Goal: Task Accomplishment & Management: Use online tool/utility

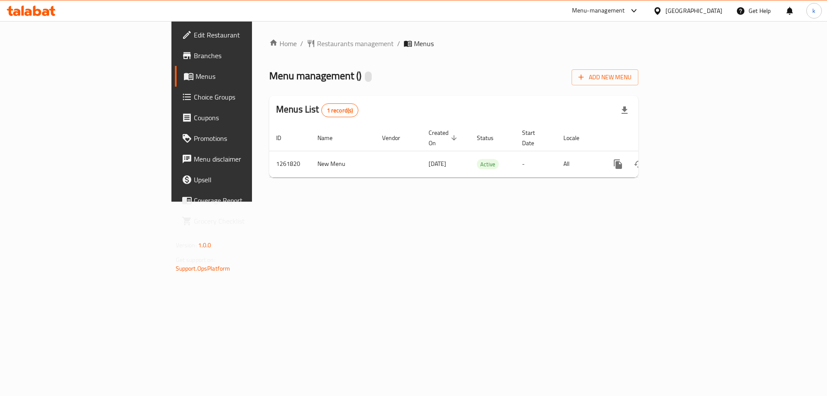
click at [194, 101] on span "Choice Groups" at bounding box center [248, 97] width 109 height 10
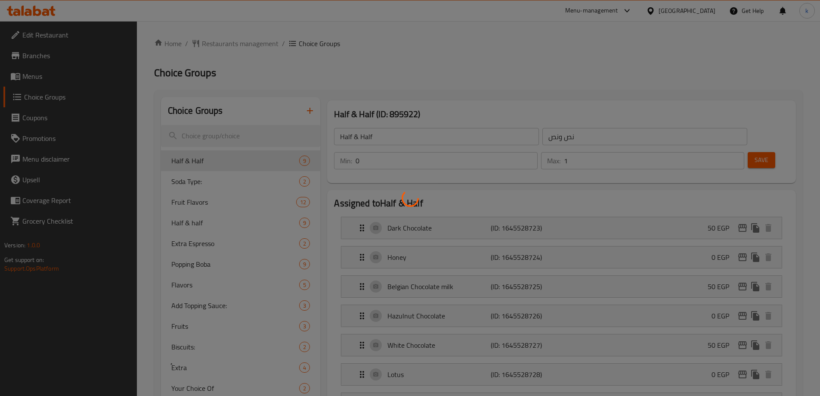
click at [217, 207] on div at bounding box center [410, 198] width 820 height 396
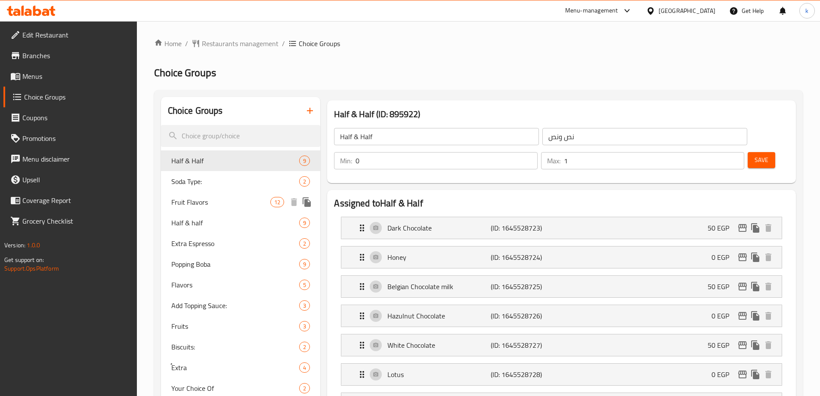
click at [202, 205] on span "Fruit Flavors" at bounding box center [220, 202] width 99 height 10
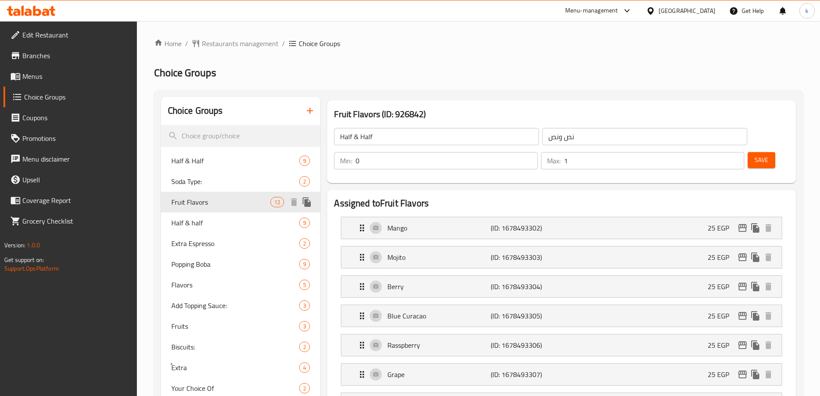
type input "Fruit Flavors"
type input "نكهات الفواكه"
type input "12"
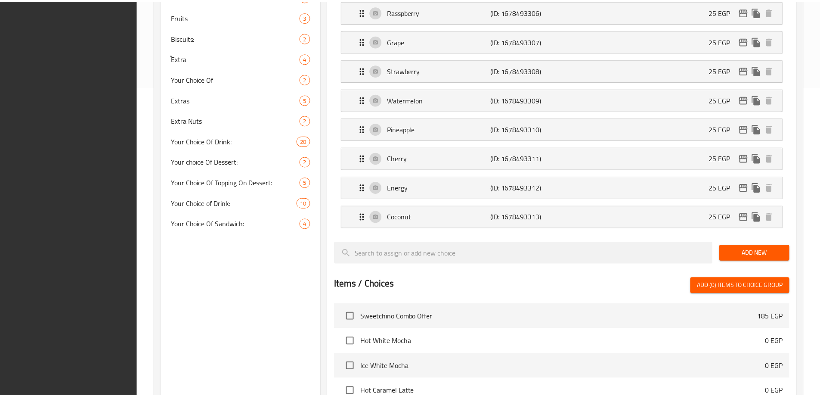
scroll to position [546, 0]
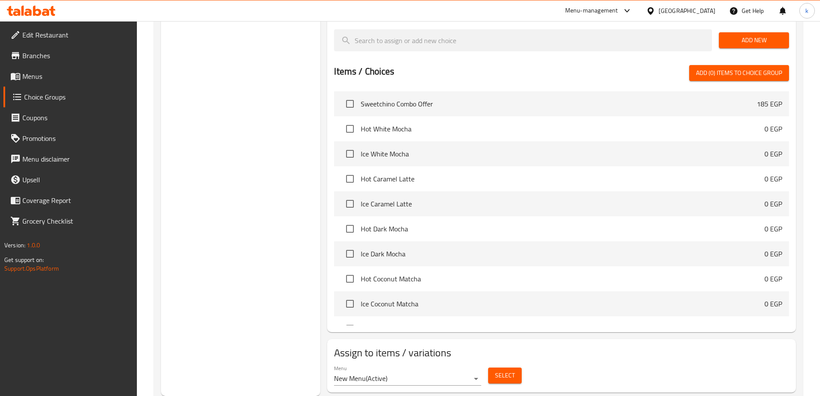
click at [603, 361] on div "Menu New Menu ( Active ) Select" at bounding box center [562, 375] width 462 height 28
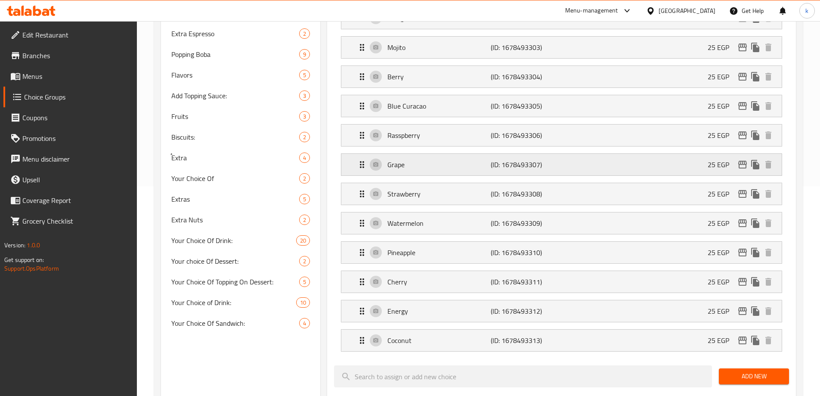
scroll to position [29, 0]
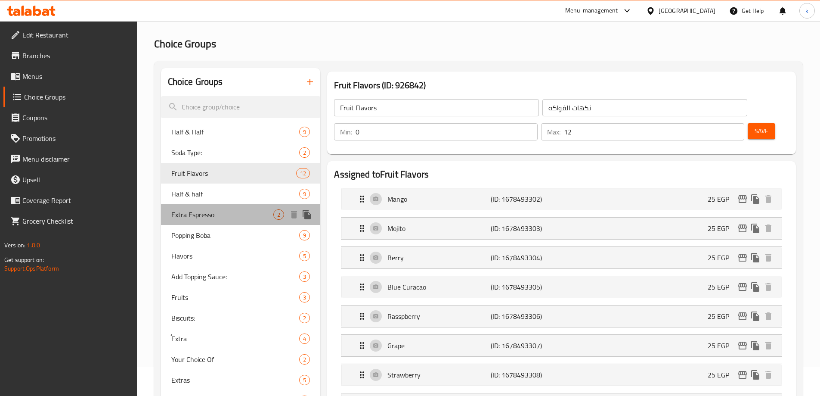
click at [195, 221] on div "Extra Espresso 2" at bounding box center [241, 214] width 160 height 21
type input "Extra Espresso"
type input "إضافة اسبريسو"
type input "2"
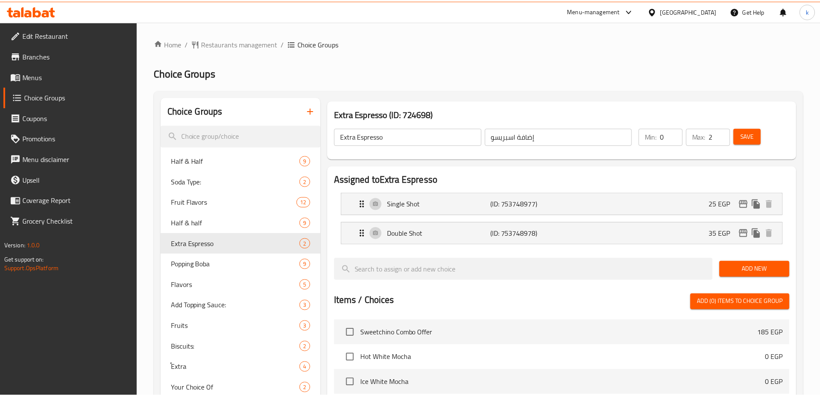
scroll to position [253, 0]
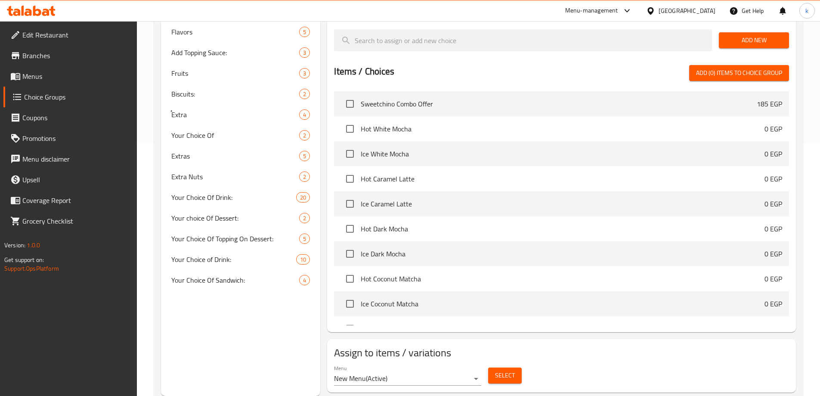
click at [653, 339] on div "Assign to items / variations Menu New Menu ( Active ) Select" at bounding box center [561, 365] width 469 height 53
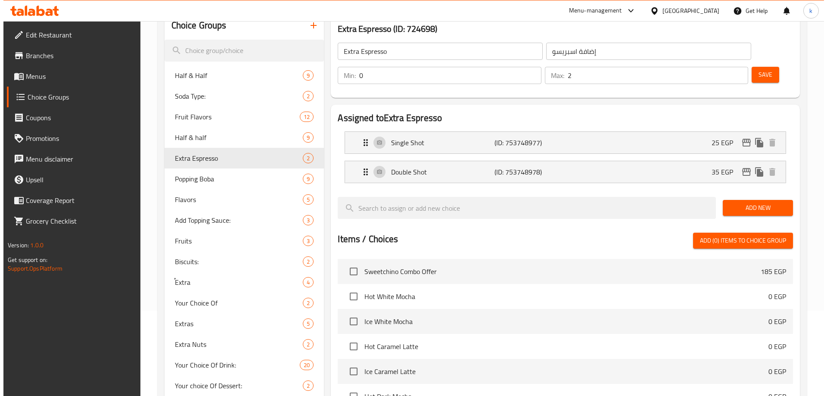
scroll to position [0, 0]
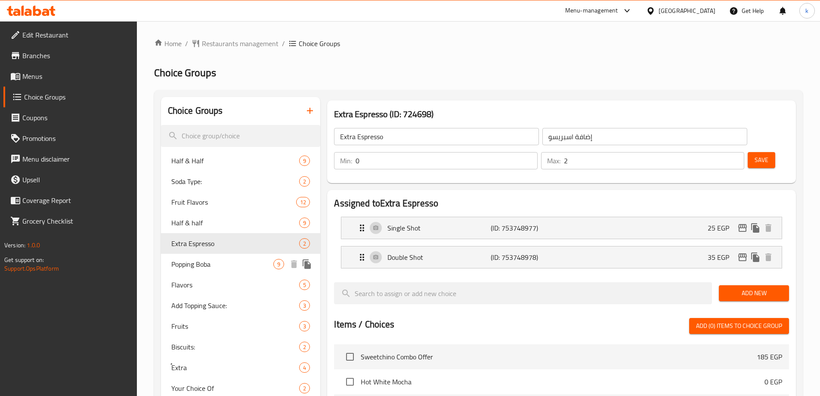
click at [223, 259] on span "Popping Boba" at bounding box center [222, 264] width 102 height 10
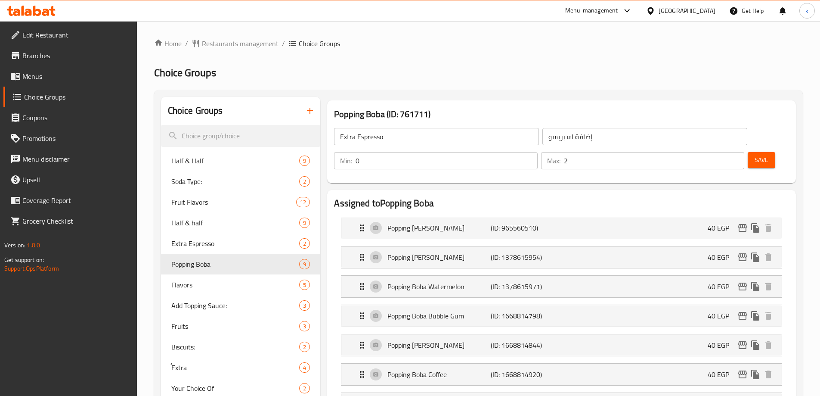
type input "Popping Boba"
type input "بوبا المفرقعة"
type input "9"
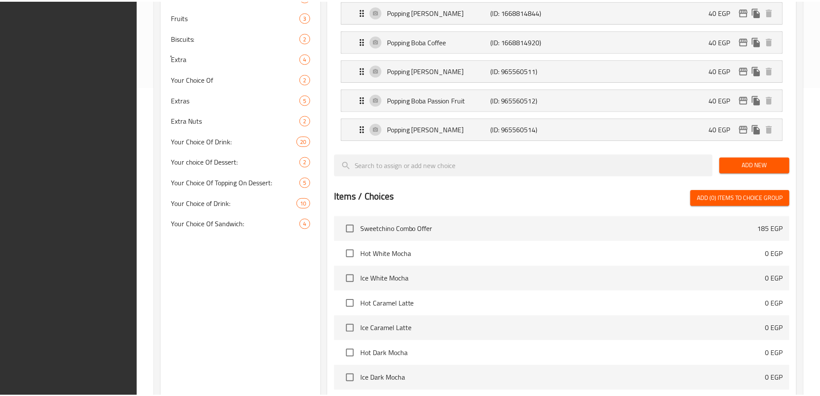
scroll to position [458, 0]
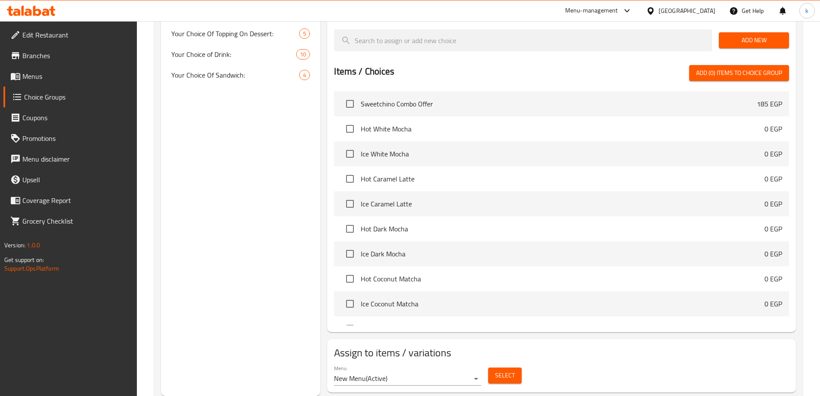
click at [618, 361] on div "Menu New Menu ( Active ) Select" at bounding box center [562, 375] width 462 height 28
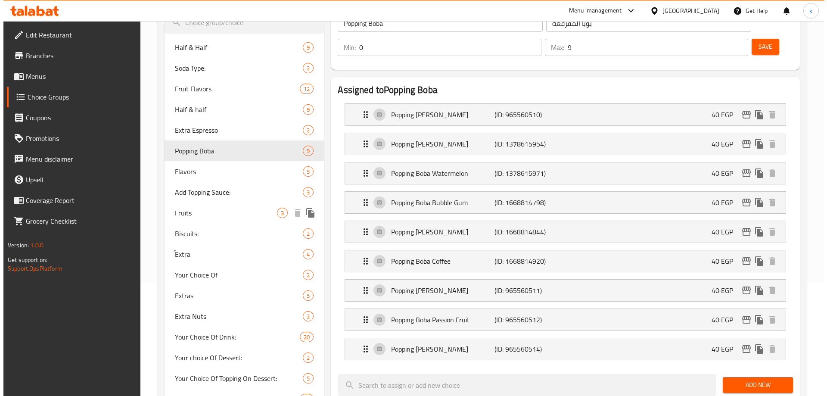
scroll to position [0, 0]
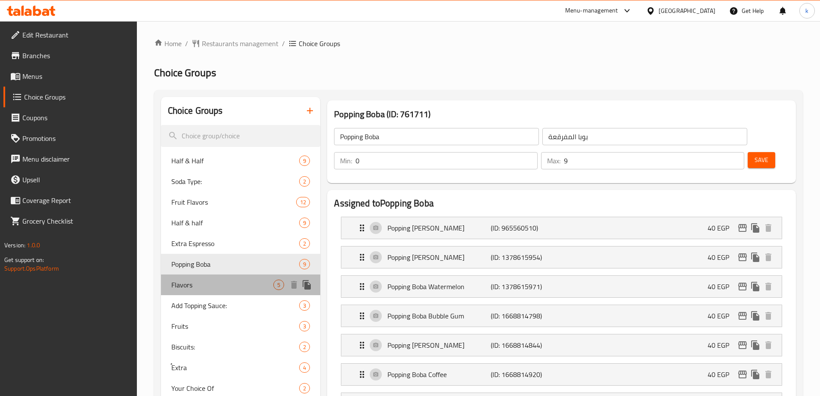
click at [231, 290] on div "Flavors 5" at bounding box center [241, 284] width 160 height 21
type input "Flavors"
type input "فليفر"
type input "4"
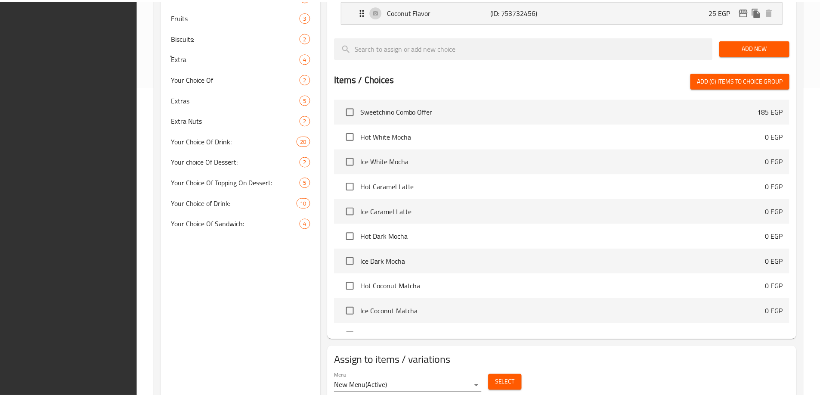
scroll to position [341, 0]
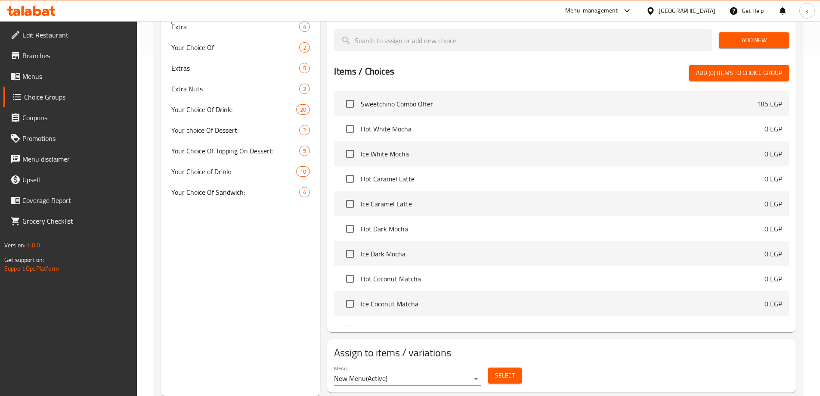
click at [603, 361] on div "Menu New Menu ( Active ) Select" at bounding box center [562, 375] width 462 height 28
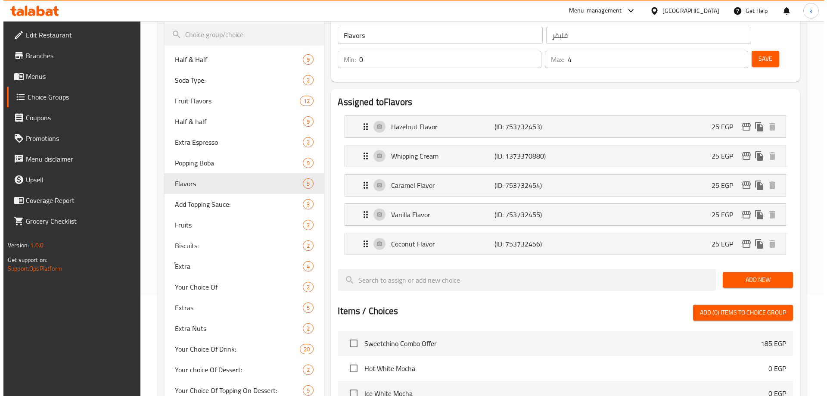
scroll to position [0, 0]
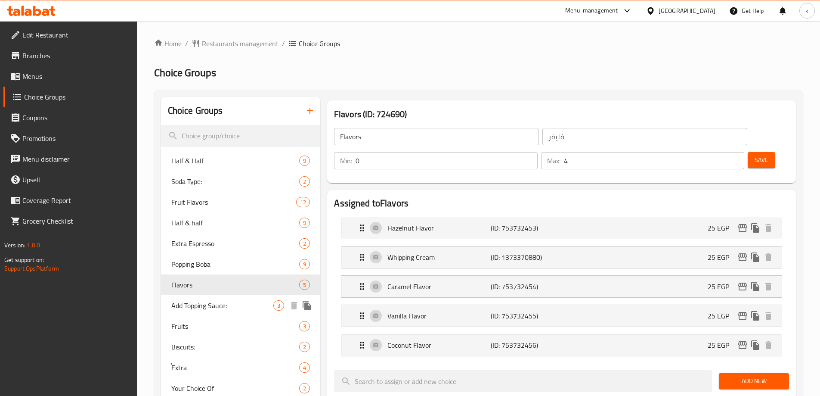
click at [192, 312] on div "Add Topping Sauce: 3" at bounding box center [241, 305] width 160 height 21
type input "Add Topping Sauce:"
type input "إضافة صوص توبينج:"
type input "3"
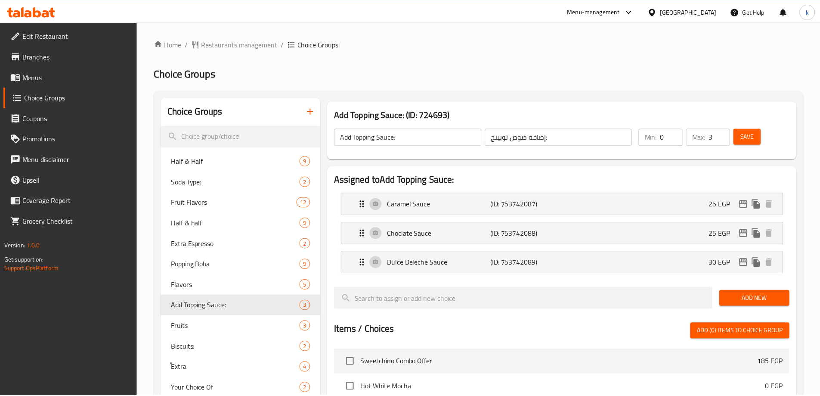
scroll to position [282, 0]
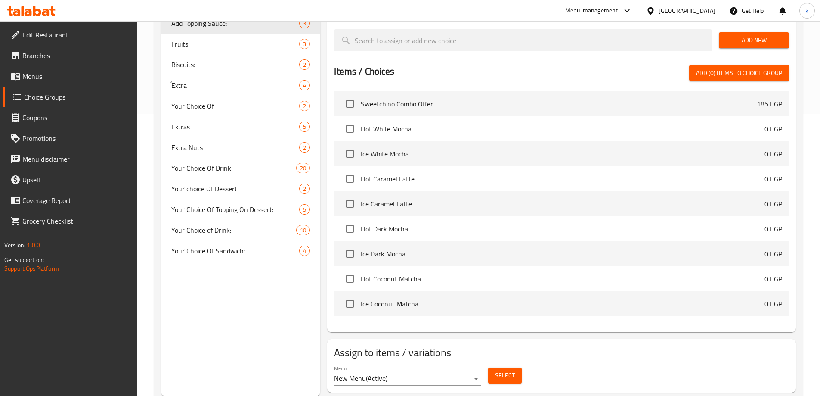
click at [582, 346] on h2 "Assign to items / variations" at bounding box center [561, 353] width 455 height 14
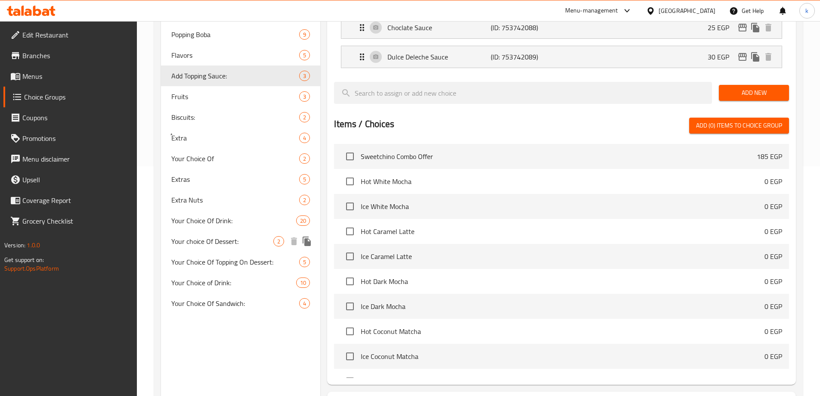
scroll to position [196, 0]
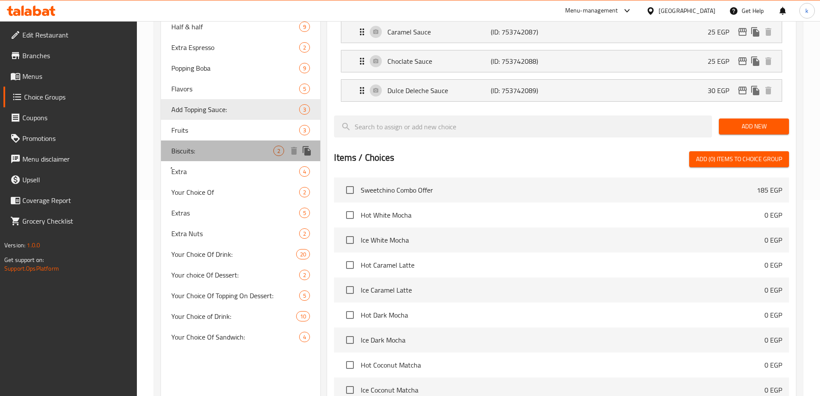
click at [207, 153] on span "Biscuits:" at bounding box center [222, 151] width 102 height 10
type input "Biscuits:"
type input "بسكويت:"
type input "2"
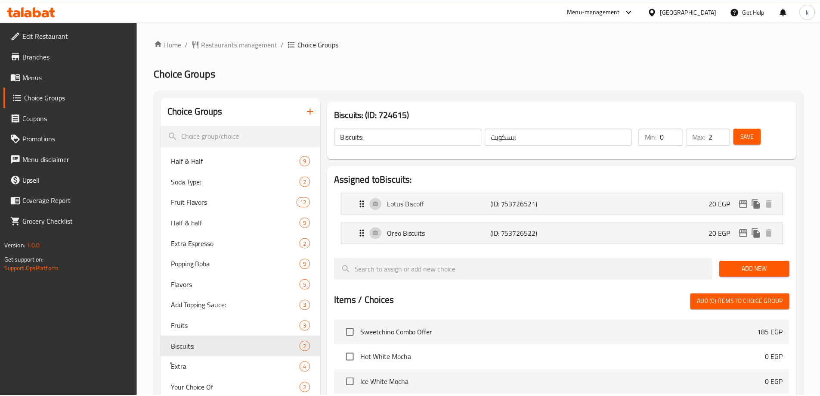
scroll to position [253, 0]
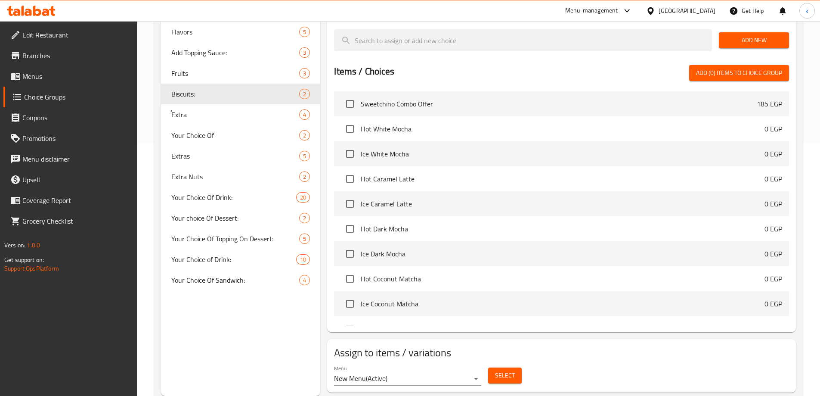
click at [635, 361] on div "Menu New Menu ( Active ) Select" at bounding box center [562, 375] width 462 height 28
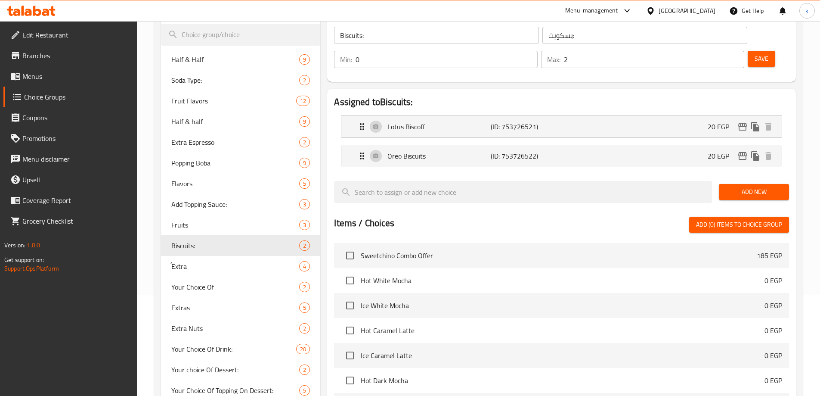
scroll to position [37, 0]
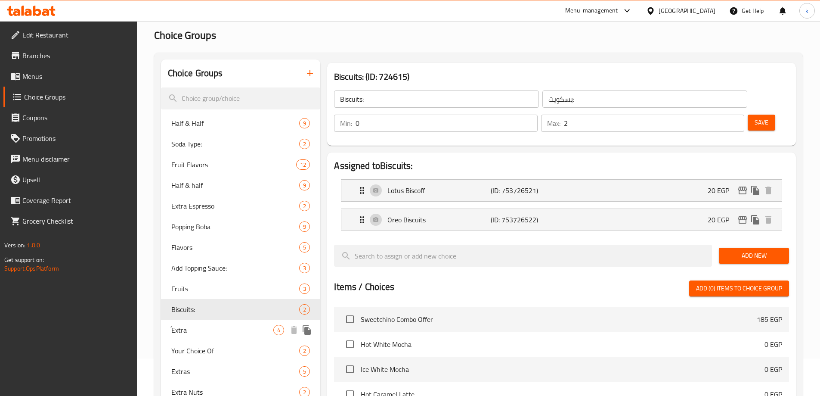
click at [204, 333] on span "ُExtra" at bounding box center [222, 330] width 102 height 10
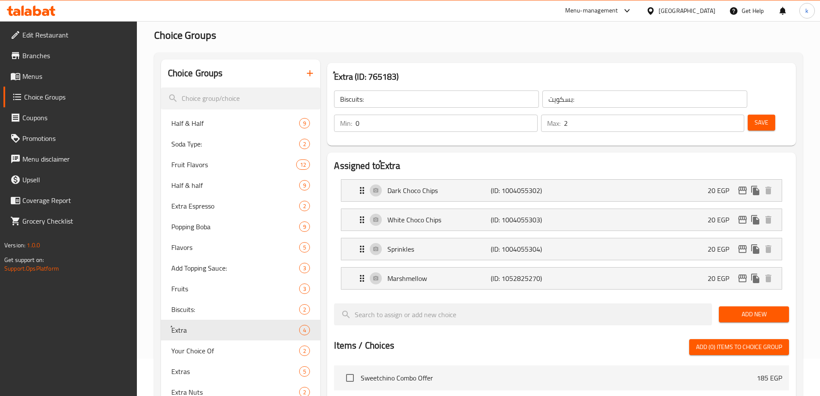
type input "ُExtra"
type input "إضافات"
type input "3"
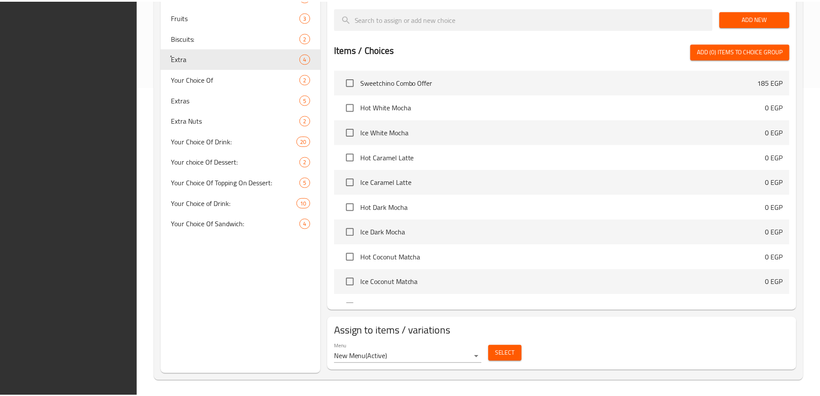
scroll to position [311, 0]
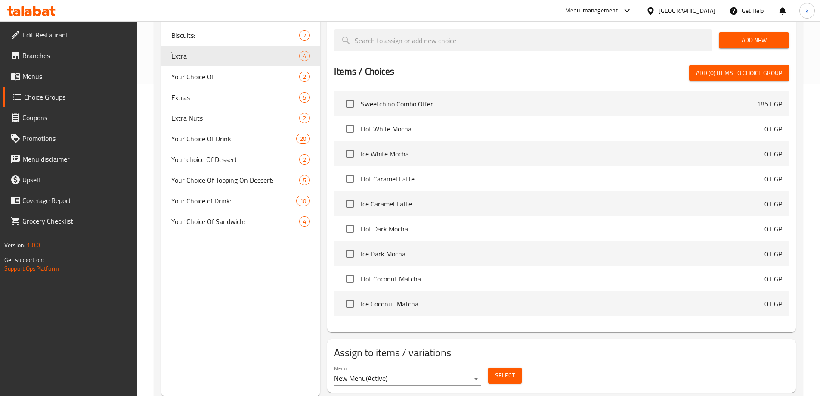
drag, startPoint x: 619, startPoint y: 335, endPoint x: 537, endPoint y: 194, distance: 163.6
click at [619, 346] on h2 "Assign to items / variations" at bounding box center [561, 353] width 455 height 14
click at [202, 120] on span "Extra Nuts" at bounding box center [222, 118] width 102 height 10
type input "Extra Nuts"
type input "إضافة مكسرات"
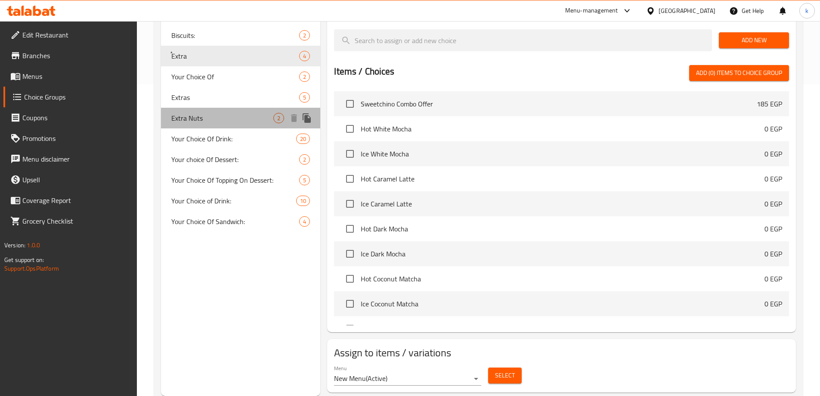
type input "2"
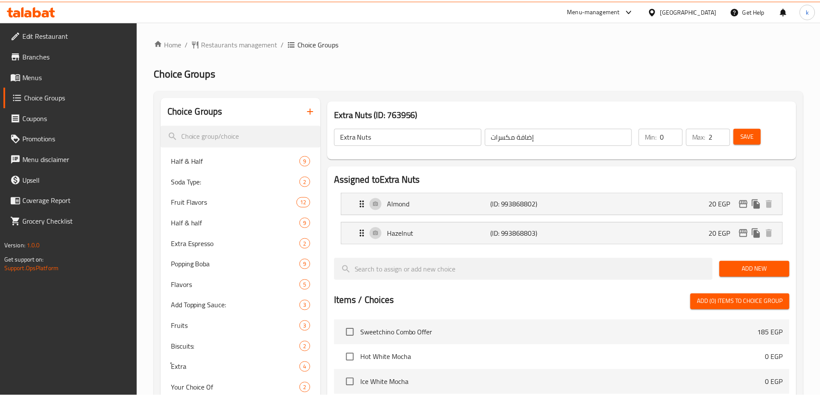
scroll to position [253, 0]
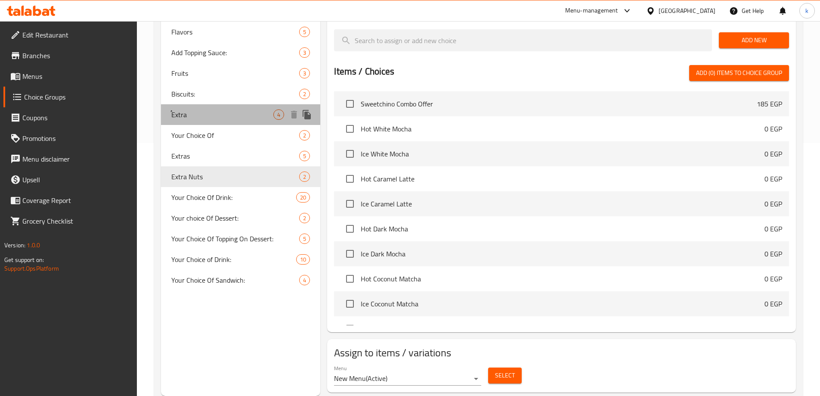
click at [212, 117] on span "ُExtra" at bounding box center [222, 114] width 102 height 10
type input "ُExtra"
type input "إضافات"
type input "3"
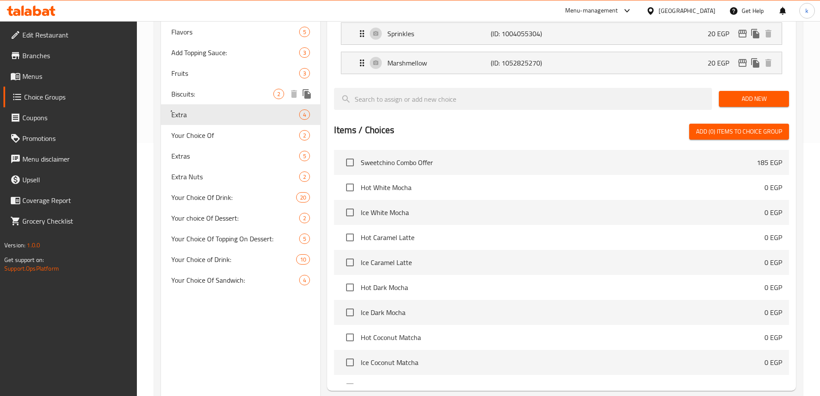
click at [204, 95] on span "Biscuits:" at bounding box center [222, 94] width 102 height 10
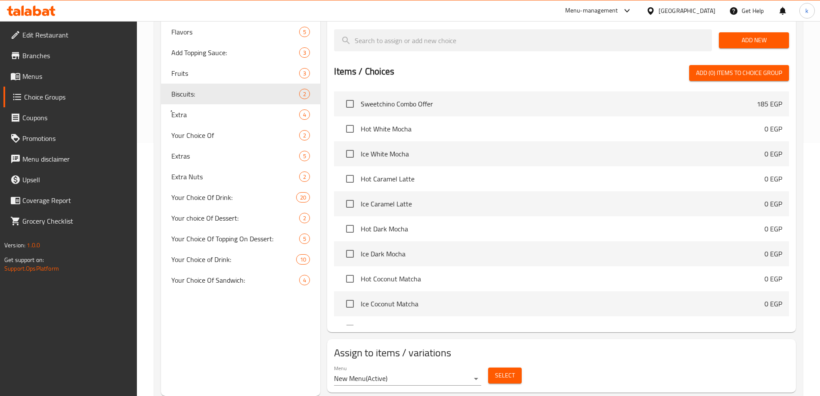
type input "Biscuits:"
type input "بسكويت:"
type input "2"
click at [632, 346] on h2 "Assign to items / variations" at bounding box center [561, 353] width 455 height 14
click at [216, 118] on span "ُExtra" at bounding box center [222, 114] width 102 height 10
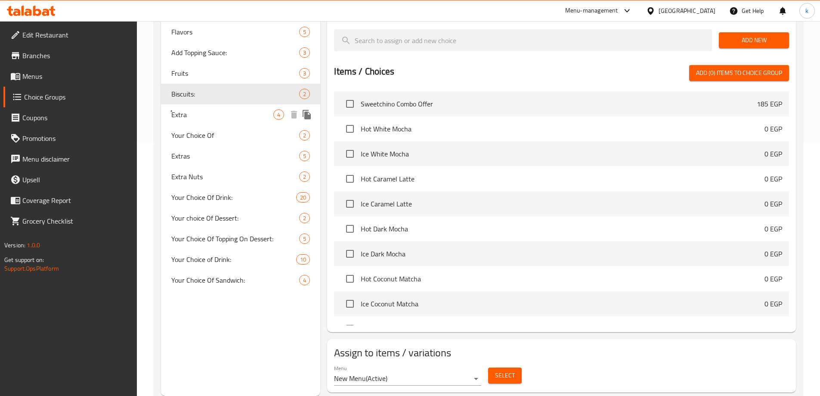
type input "ُExtra"
type input "إضافات"
type input "3"
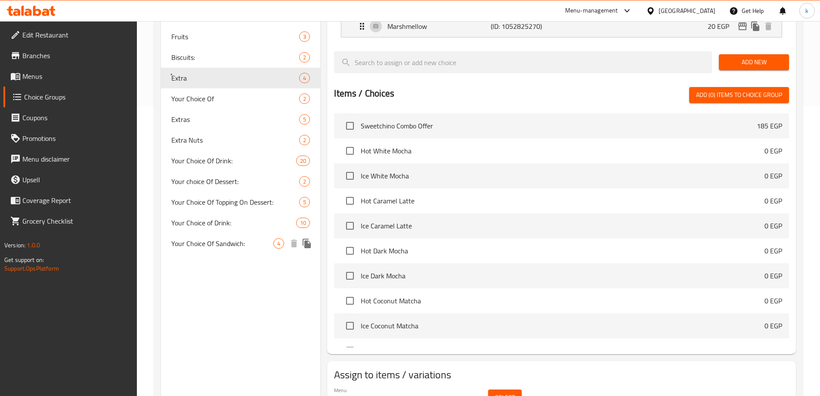
scroll to position [139, 0]
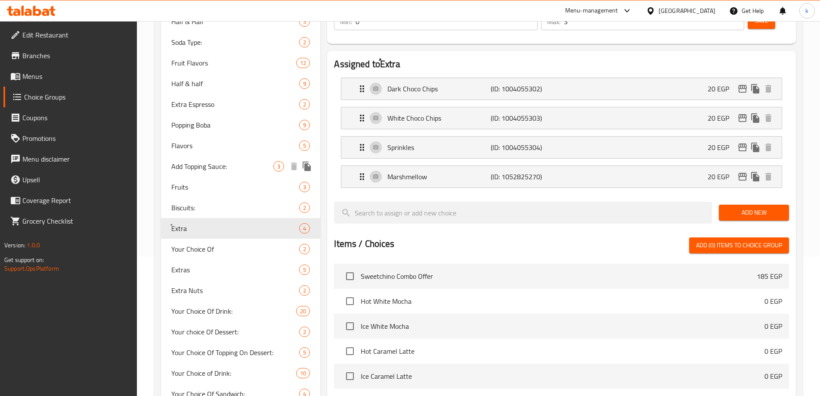
click at [219, 164] on span "Add Topping Sauce:" at bounding box center [222, 166] width 102 height 10
type input "Add Topping Sauce:"
type input "إضافة صوص توبينج:"
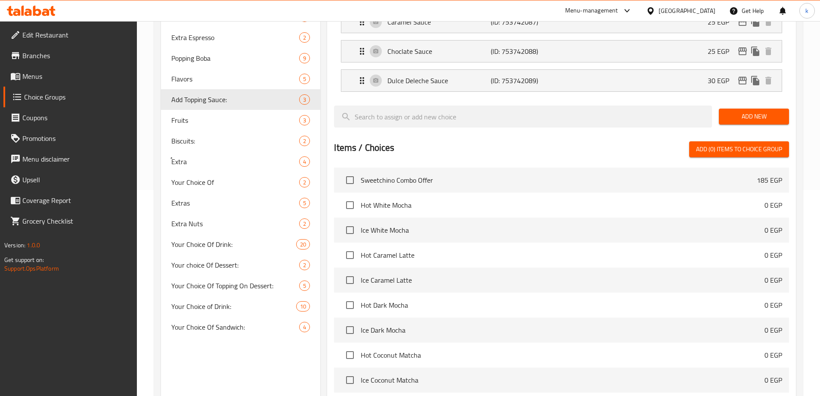
scroll to position [24, 0]
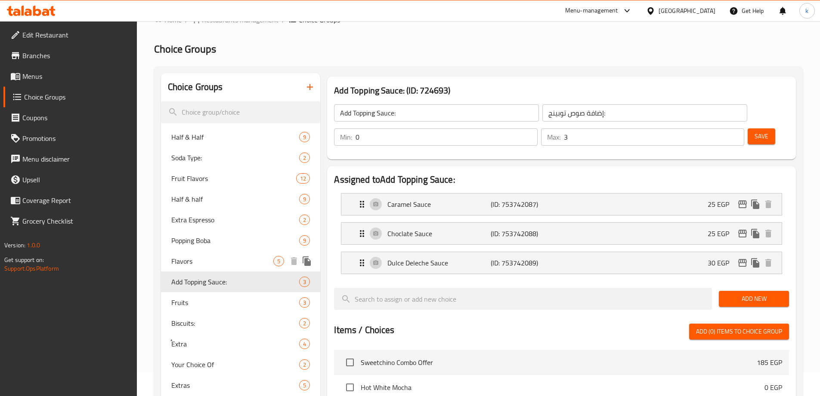
click at [222, 256] on span "Flavors" at bounding box center [222, 261] width 102 height 10
type input "Flavors"
type input "فليفر"
type input "4"
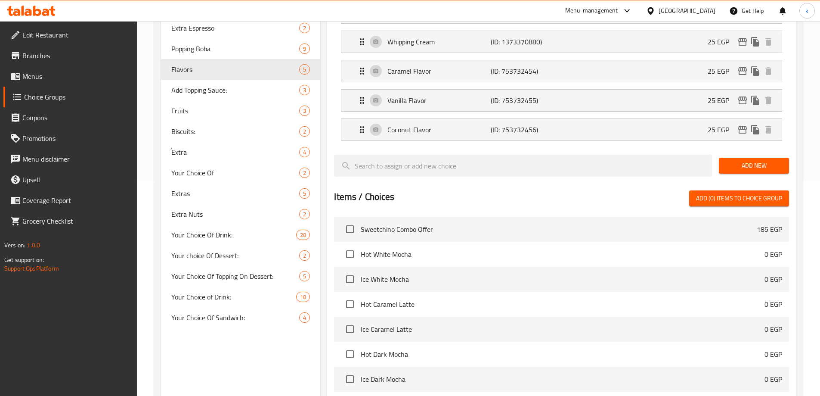
scroll to position [82, 0]
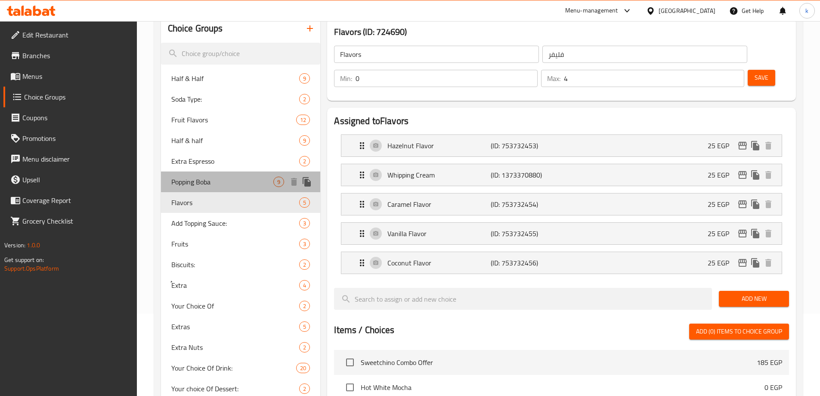
click at [201, 184] on span "Popping Boba" at bounding box center [222, 182] width 102 height 10
type input "Popping Boba"
type input "بوبا المفرقعة"
type input "9"
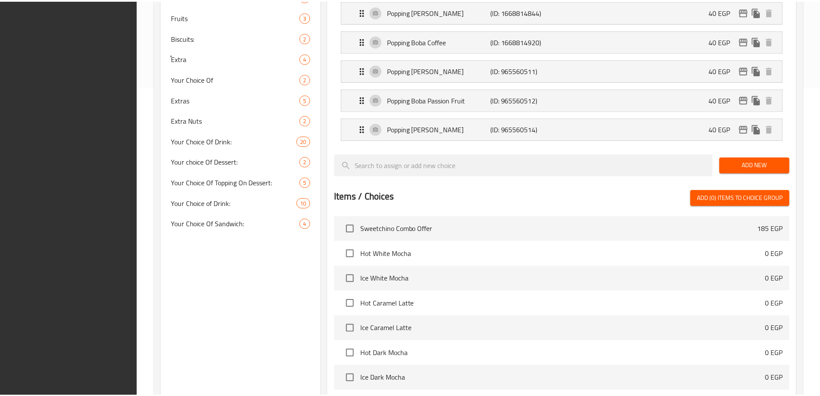
scroll to position [458, 0]
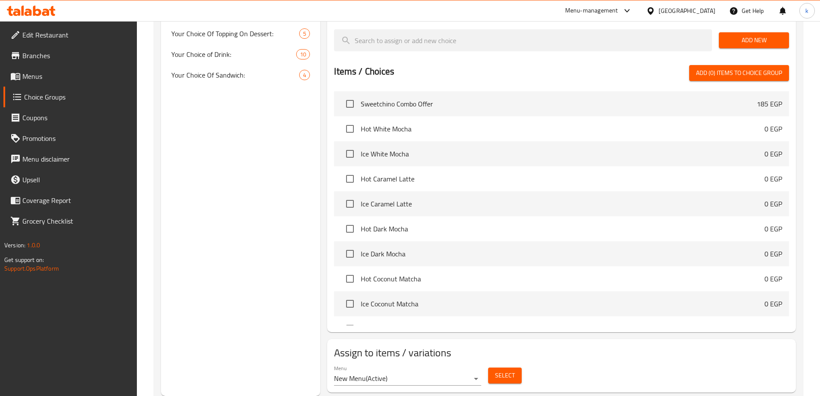
click at [608, 375] on div "Choice Groups Half & Half 9 Soda Type: 2 Fruit Flavors 12 Half & half 9 Extra E…" at bounding box center [478, 17] width 649 height 770
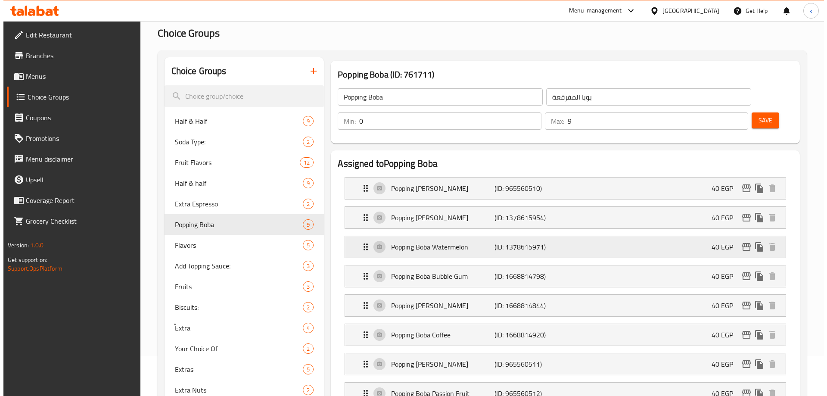
scroll to position [0, 0]
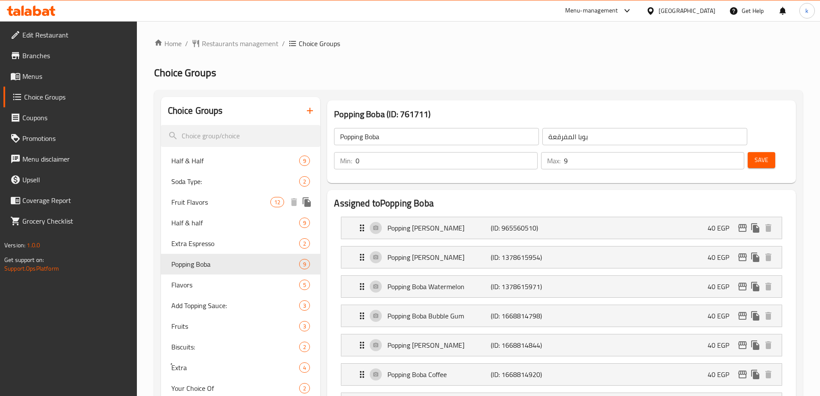
click at [214, 202] on span "Fruit Flavors" at bounding box center [220, 202] width 99 height 10
type input "Fruit Flavors"
type input "نكهات الفواكه"
type input "12"
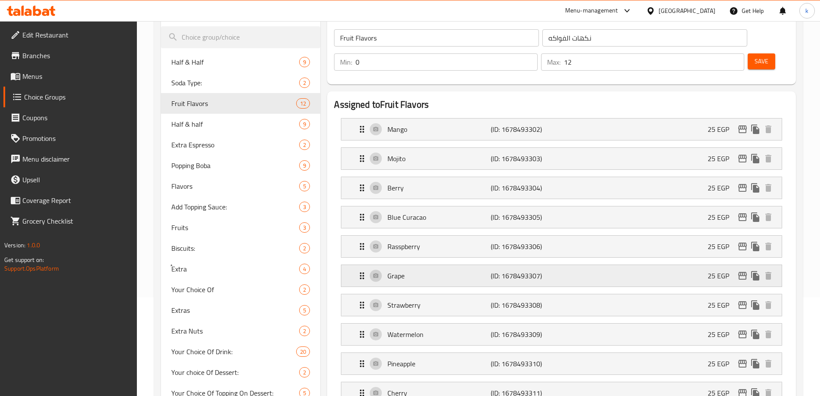
scroll to position [29, 0]
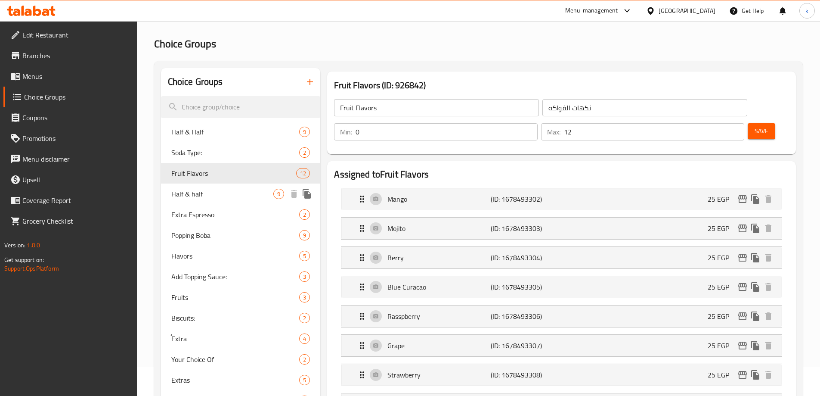
click at [236, 198] on span "Half & half" at bounding box center [222, 194] width 102 height 10
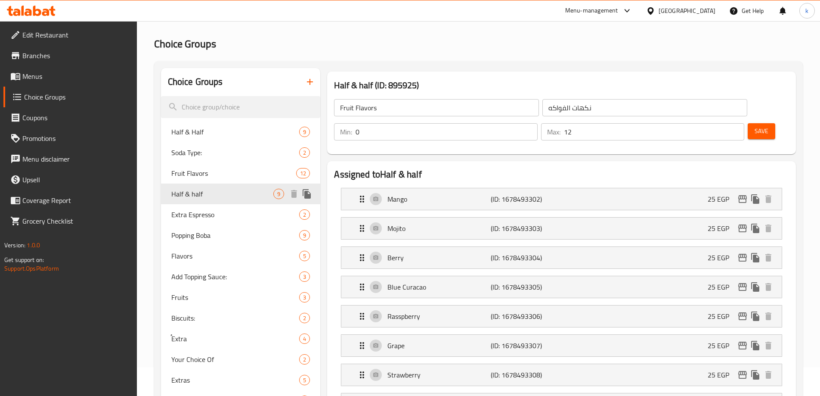
type input "Half & half"
type input "نص و نص"
type input "1"
click at [218, 237] on span "Popping Boba" at bounding box center [222, 235] width 102 height 10
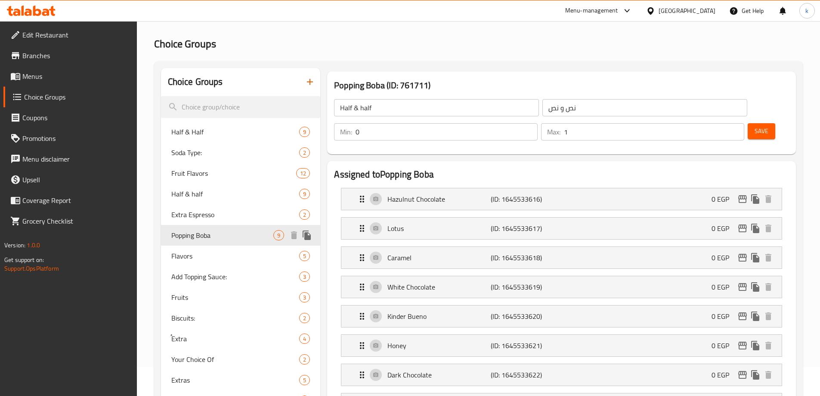
type input "Popping Boba"
type input "بوبا المفرقعة"
type input "9"
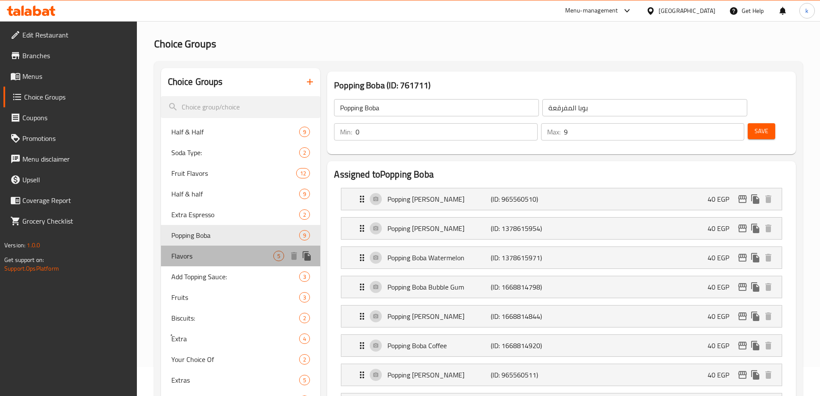
click at [236, 261] on span "Flavors" at bounding box center [222, 256] width 102 height 10
type input "Flavors"
type input "فليفر"
type input "4"
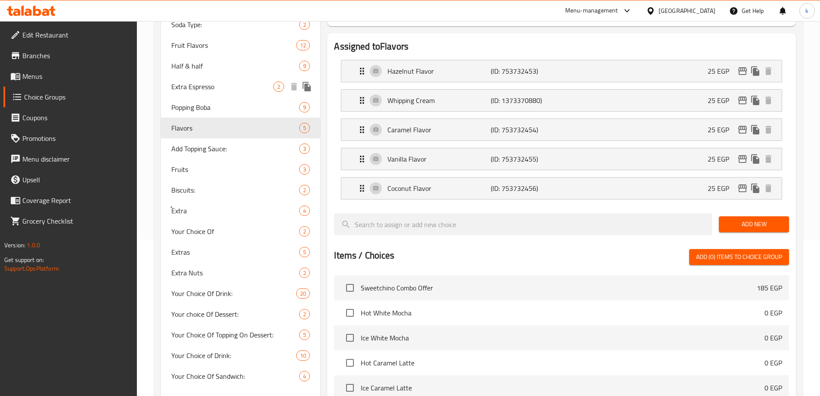
scroll to position [158, 0]
